Goal: Task Accomplishment & Management: Complete application form

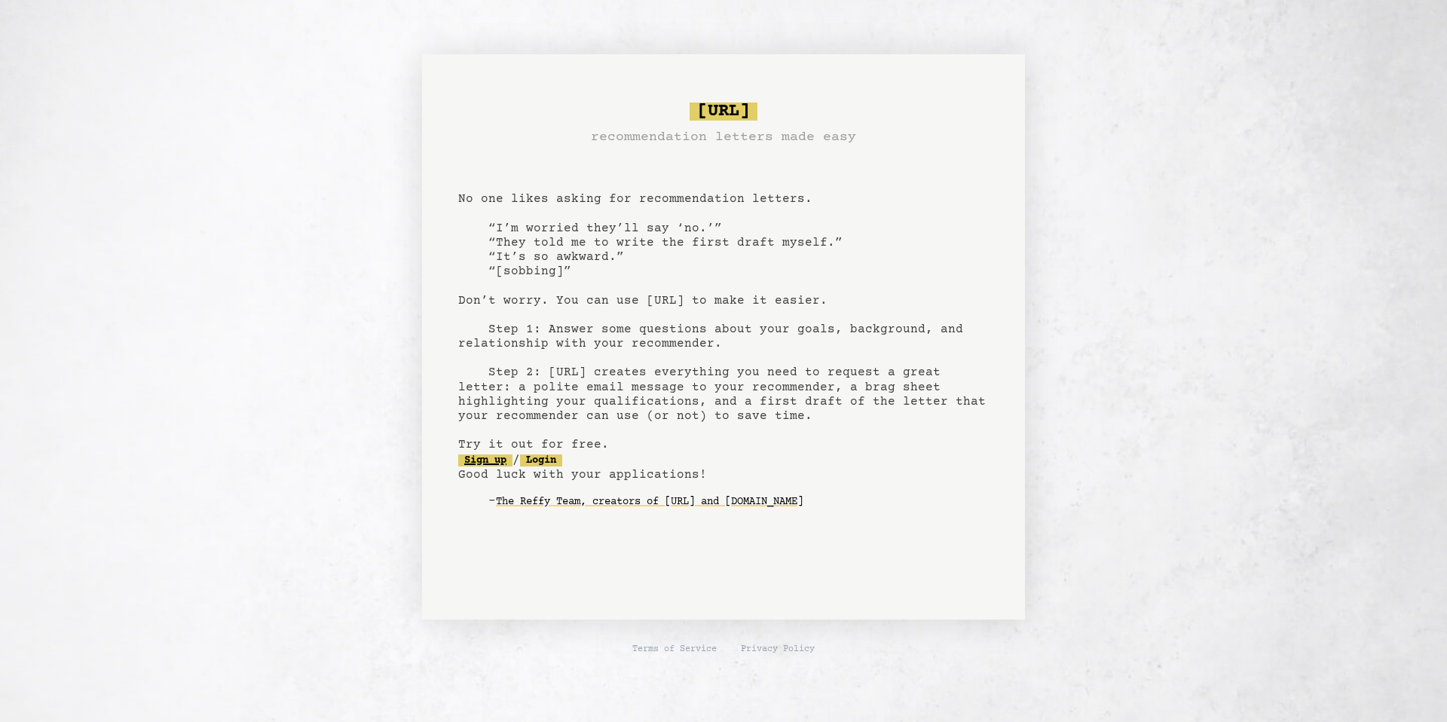
click at [492, 458] on link "Sign up" at bounding box center [485, 461] width 54 height 12
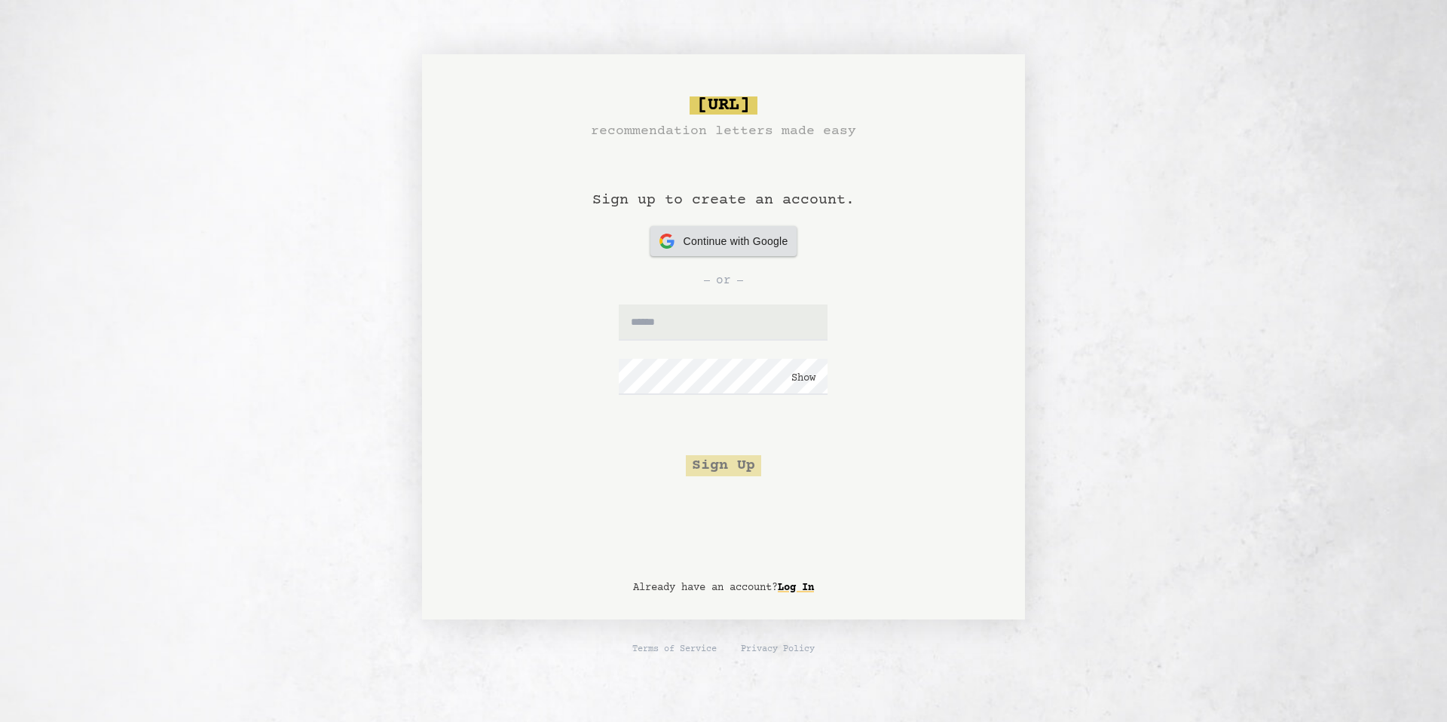
click at [747, 228] on div "Continue with Google Continue with Google" at bounding box center [724, 241] width 129 height 30
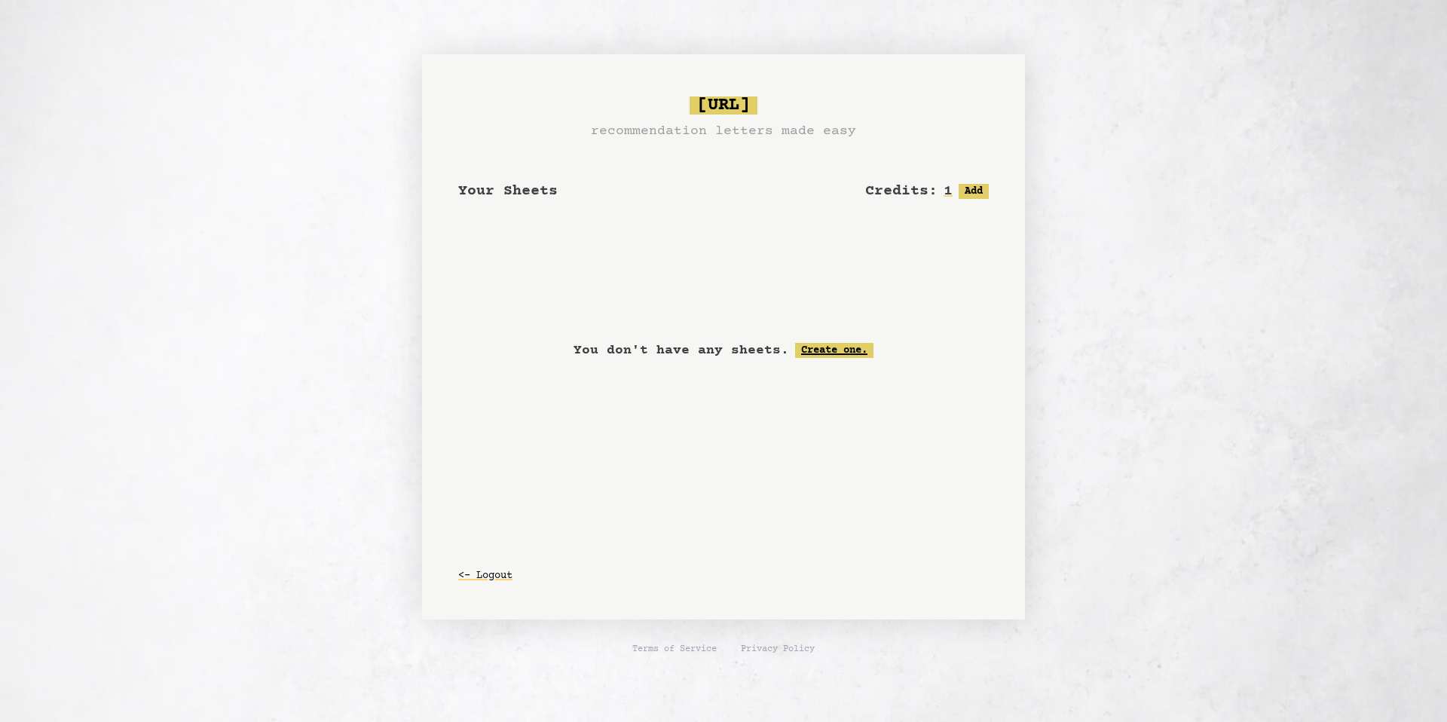
click at [813, 349] on link "Create one." at bounding box center [834, 350] width 78 height 15
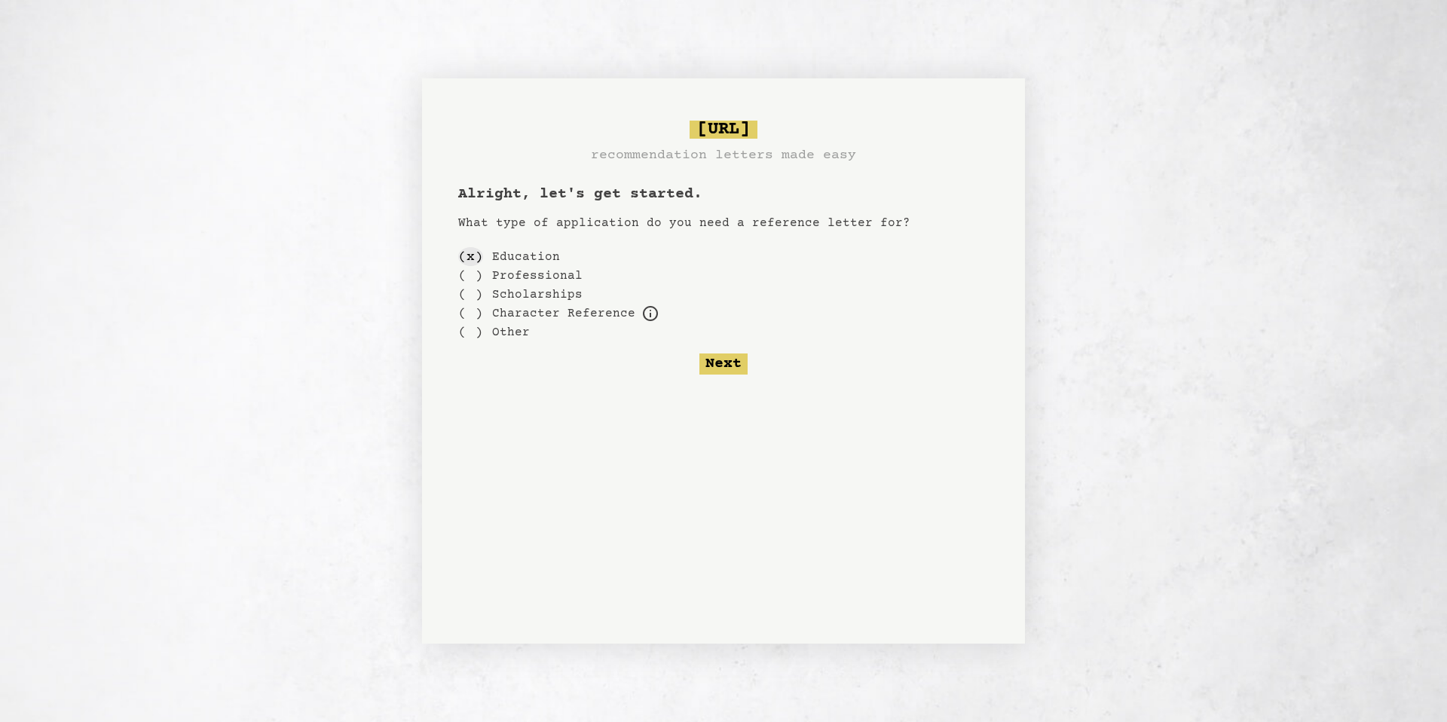
click at [469, 255] on div "( x )" at bounding box center [470, 256] width 25 height 19
click at [734, 362] on button "Next" at bounding box center [724, 364] width 48 height 21
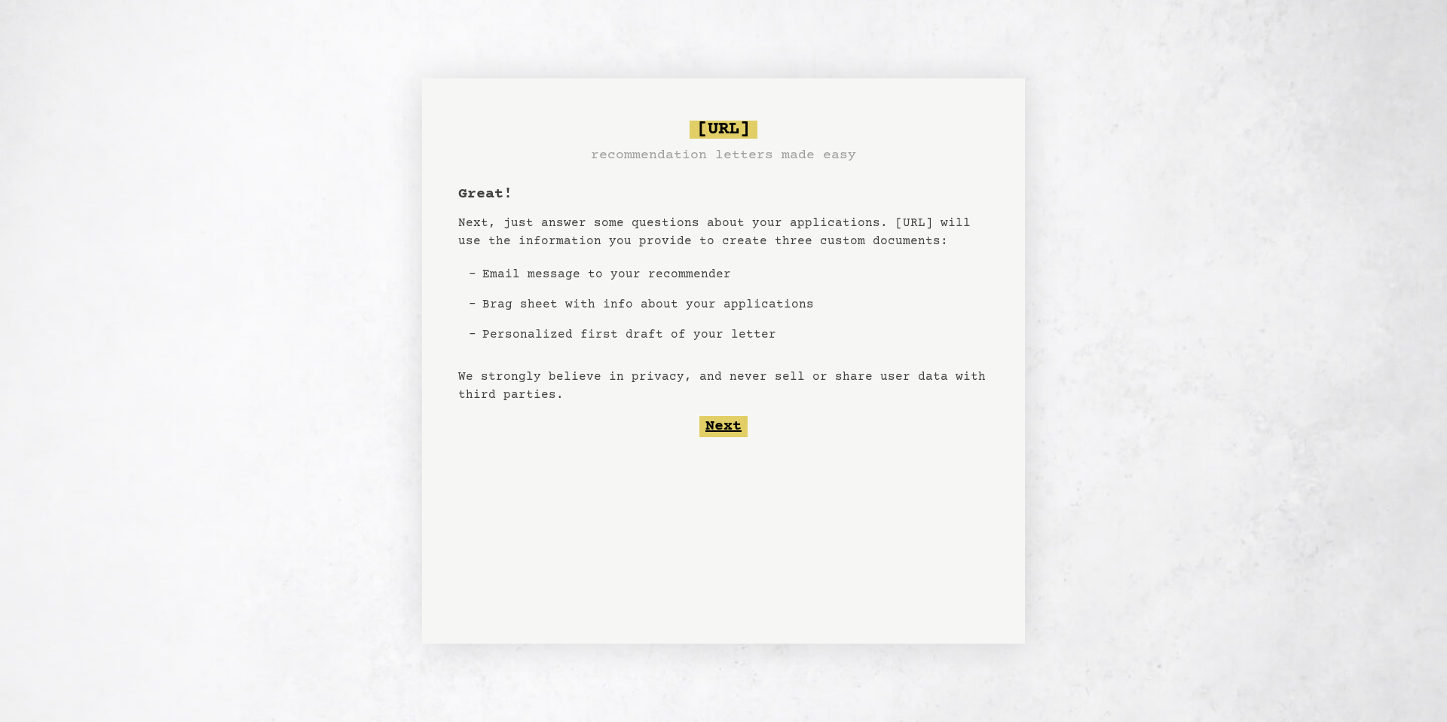
click at [719, 427] on button "Next" at bounding box center [724, 426] width 48 height 21
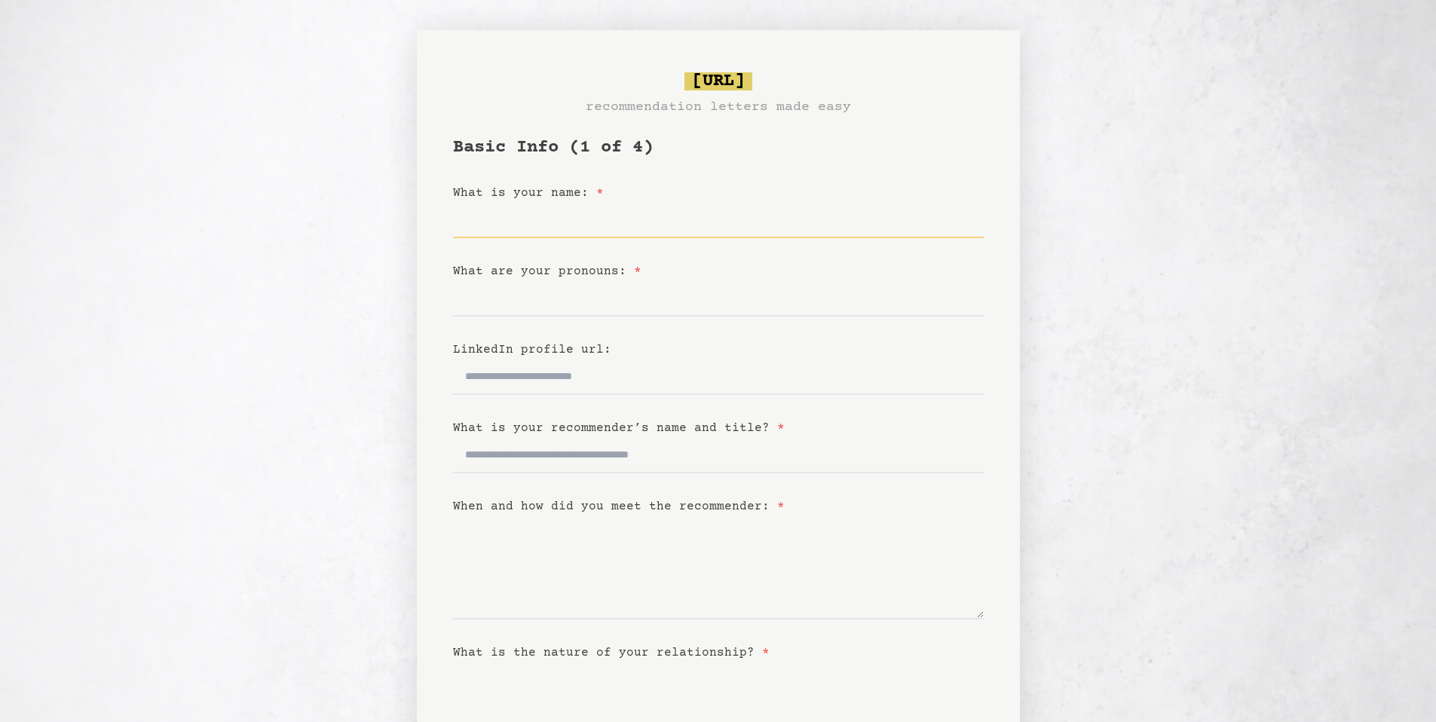
click at [533, 231] on input "What is your name: *" at bounding box center [718, 220] width 531 height 36
type input "**********"
click at [719, 311] on input "What are your pronouns: *" at bounding box center [718, 298] width 531 height 36
